Goal: Transaction & Acquisition: Purchase product/service

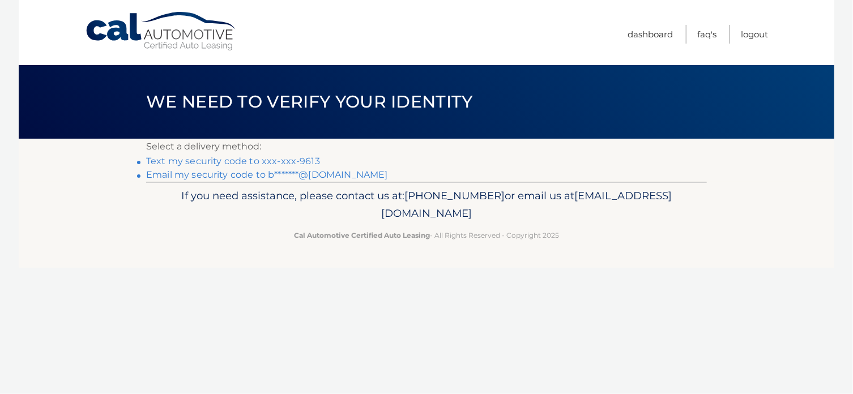
click at [241, 162] on link "Text my security code to xxx-xxx-9613" at bounding box center [233, 161] width 174 height 11
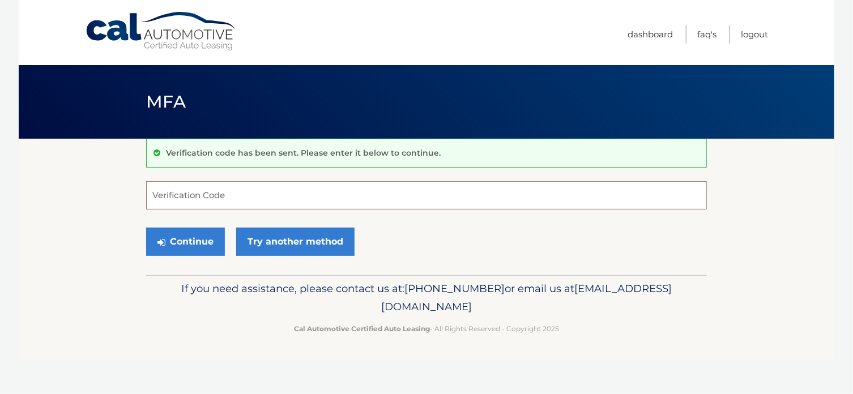
click at [198, 194] on input "Verification Code" at bounding box center [426, 195] width 561 height 28
type input "464169"
click at [197, 239] on button "Continue" at bounding box center [185, 242] width 79 height 28
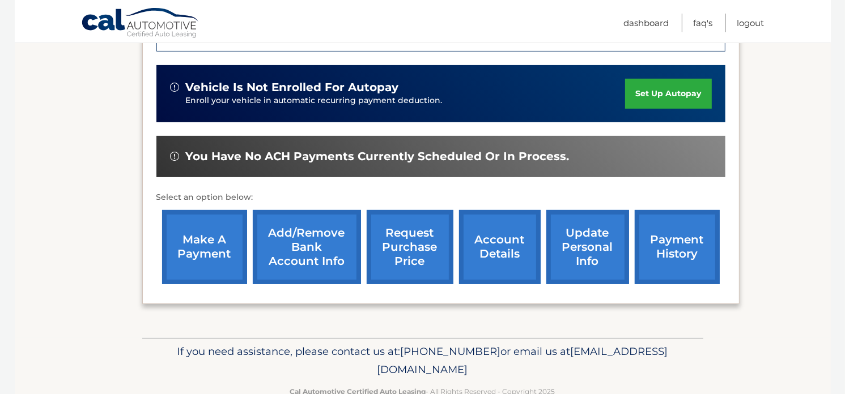
scroll to position [340, 0]
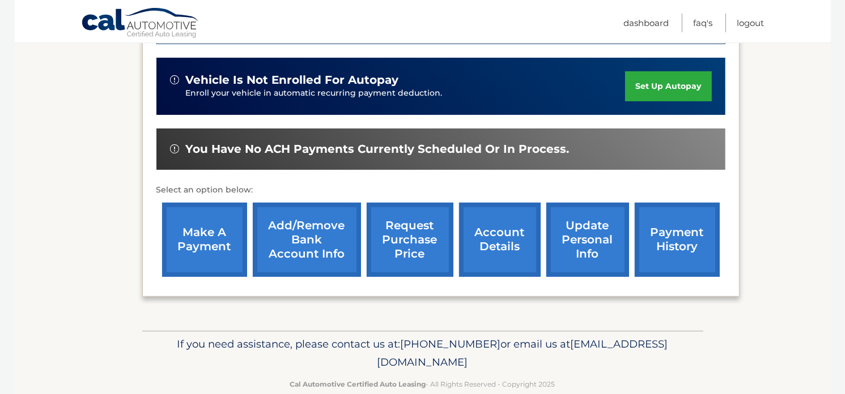
click at [200, 244] on link "make a payment" at bounding box center [204, 240] width 85 height 74
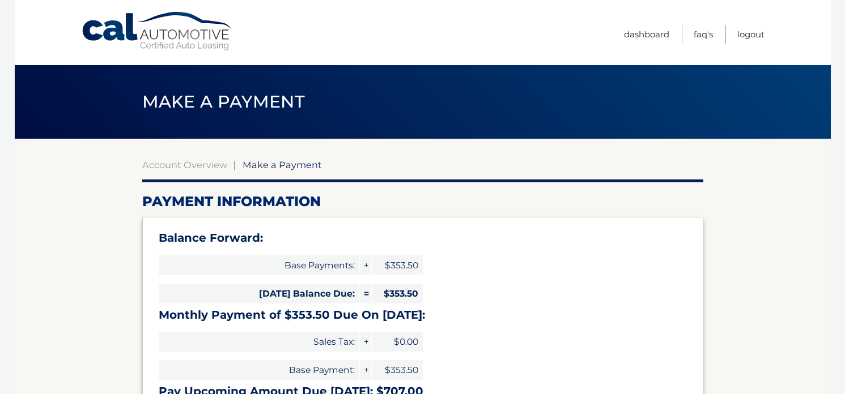
select select "NzZmZWEzZTEtOGI0ZS00MmI2LWIzMTktMzY2MDJhMmI5OTli"
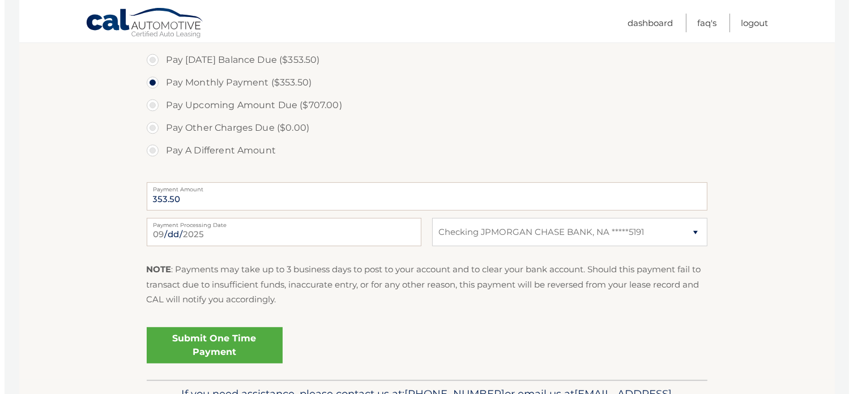
scroll to position [397, 0]
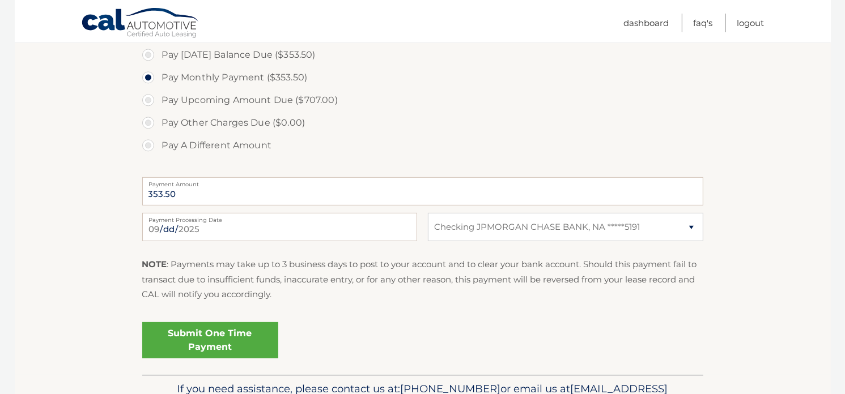
click at [202, 335] on link "Submit One Time Payment" at bounding box center [210, 340] width 136 height 36
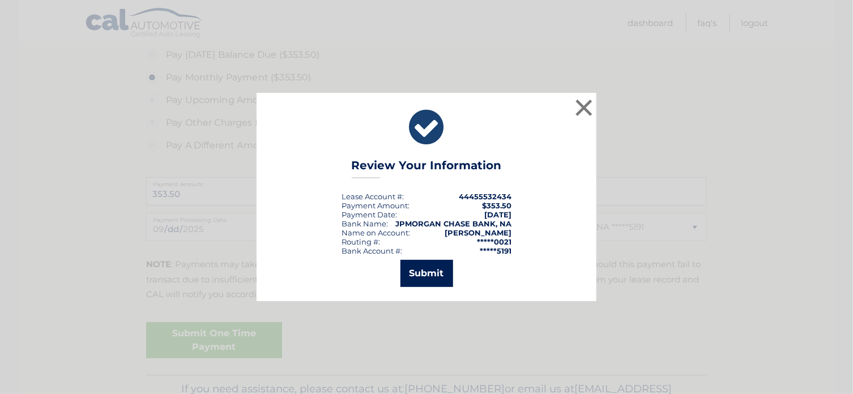
click at [424, 275] on button "Submit" at bounding box center [427, 273] width 53 height 27
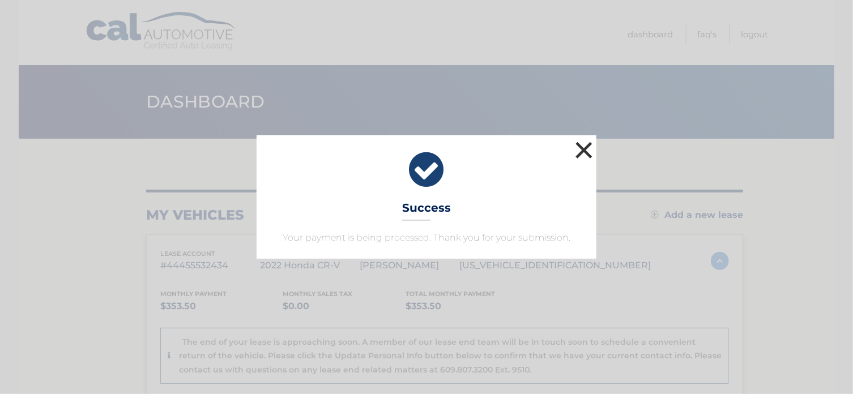
click at [581, 151] on button "×" at bounding box center [584, 150] width 23 height 23
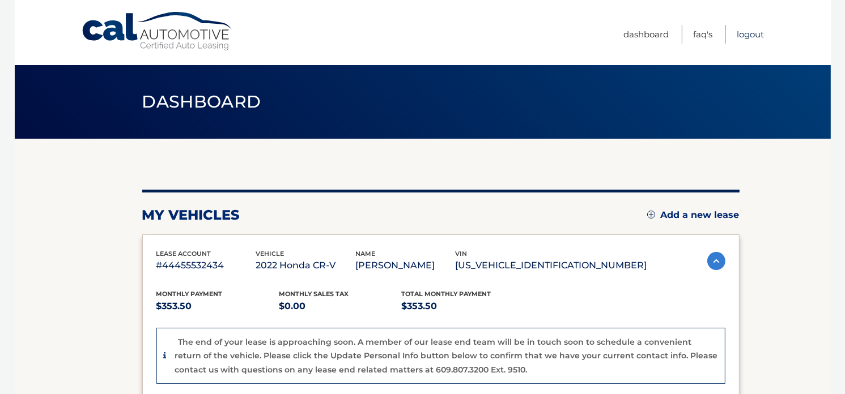
click at [746, 34] on link "Logout" at bounding box center [750, 34] width 27 height 19
